Goal: Information Seeking & Learning: Learn about a topic

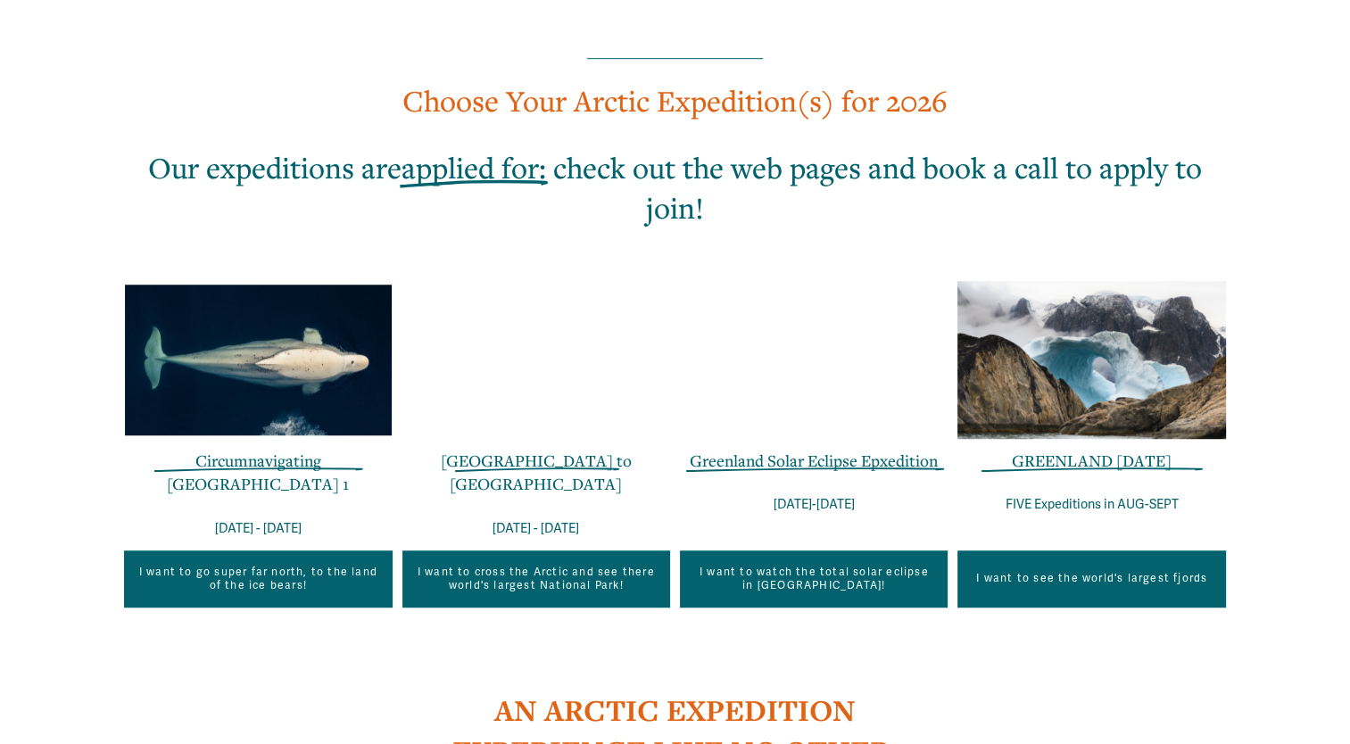
scroll to position [1080, 0]
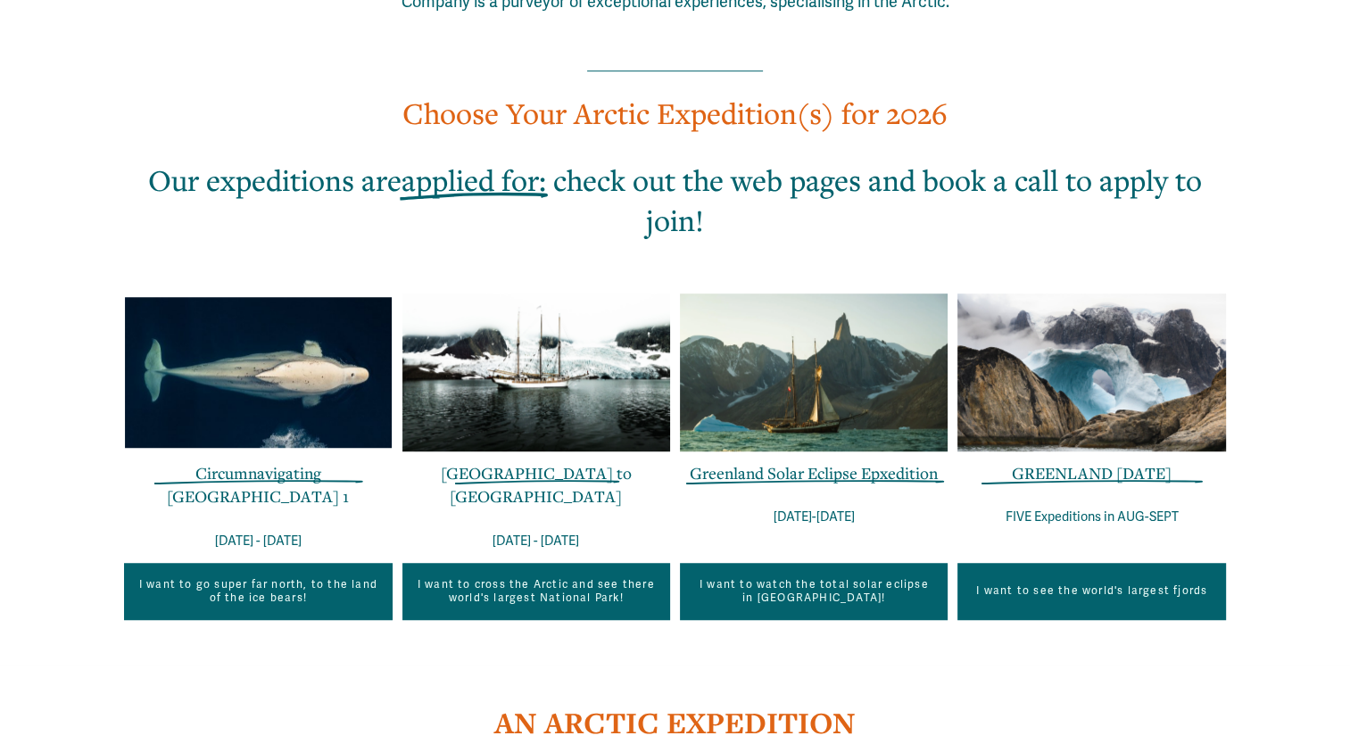
click at [573, 462] on link "[GEOGRAPHIC_DATA] to [GEOGRAPHIC_DATA]" at bounding box center [536, 484] width 191 height 45
click at [1135, 462] on link "GREENLAND IN ONE WEEK" at bounding box center [1092, 472] width 160 height 21
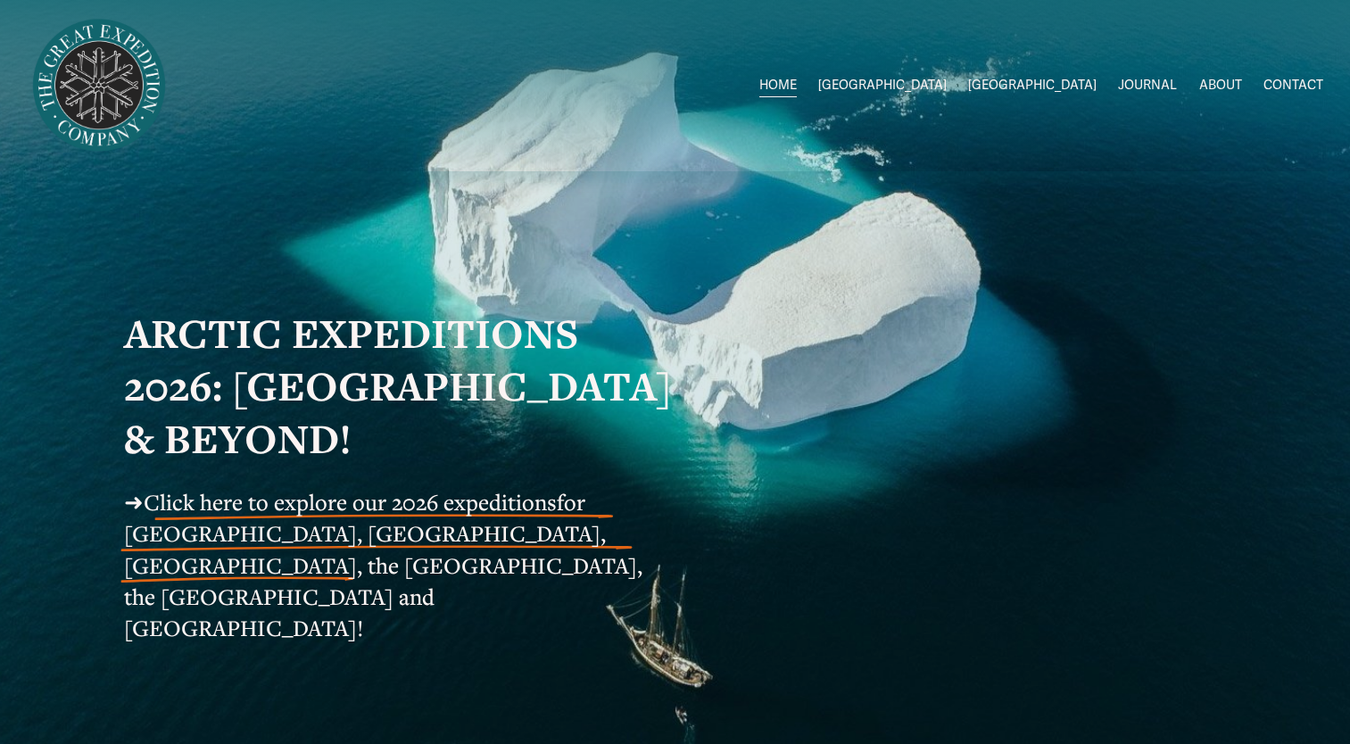
scroll to position [1066, 0]
